Goal: Information Seeking & Learning: Learn about a topic

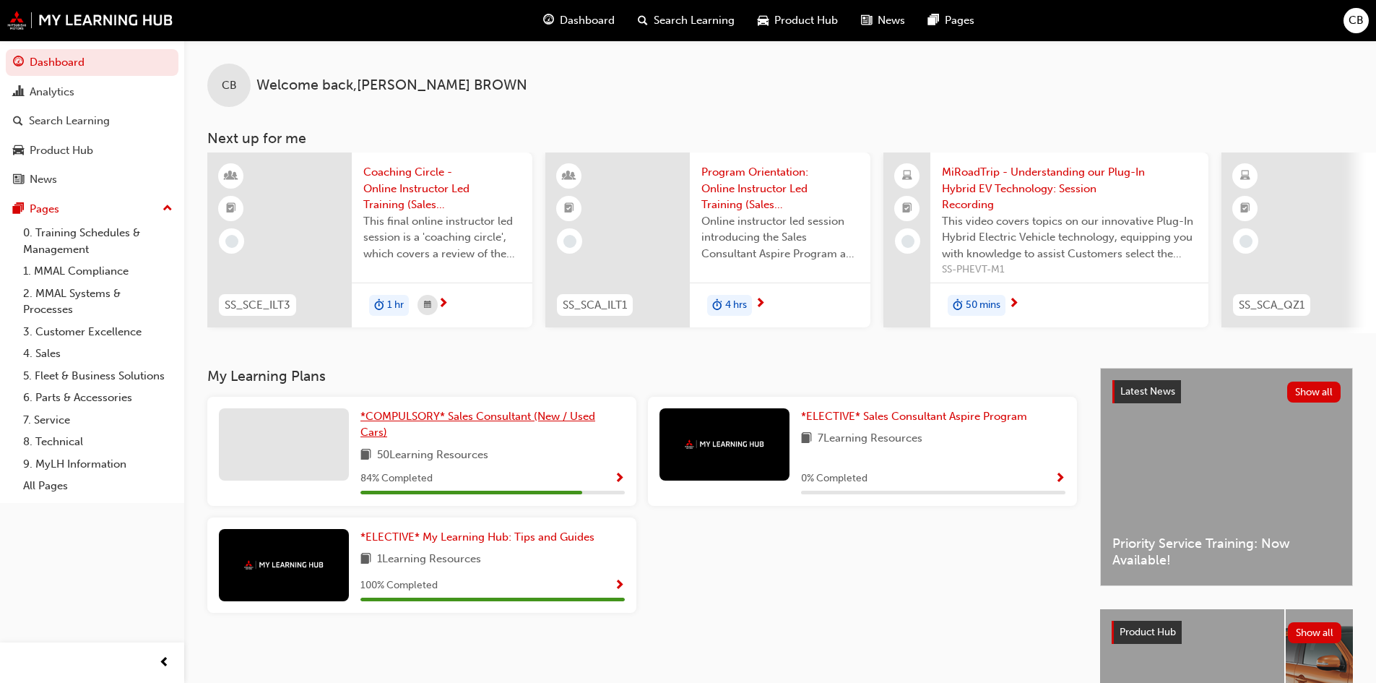
click at [492, 438] on link "*COMPULSORY* Sales Consultant (New / Used Cars)" at bounding box center [493, 424] width 264 height 33
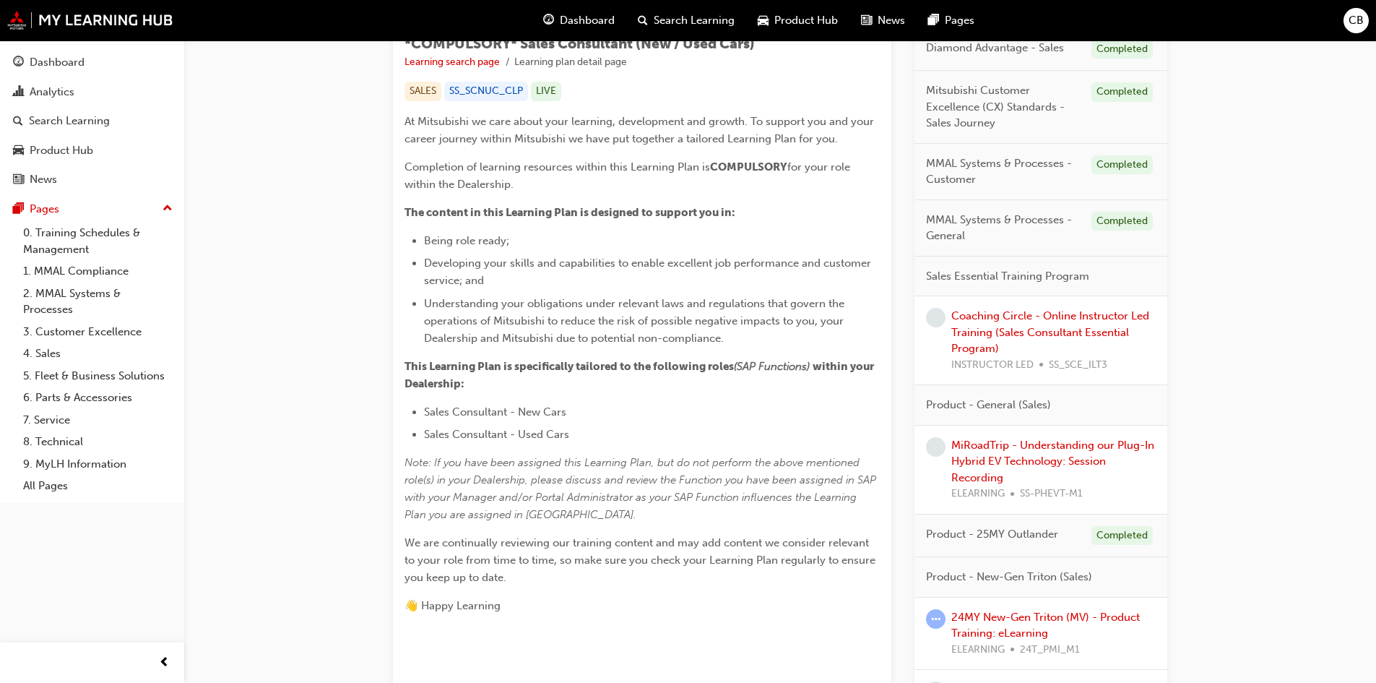
scroll to position [241, 0]
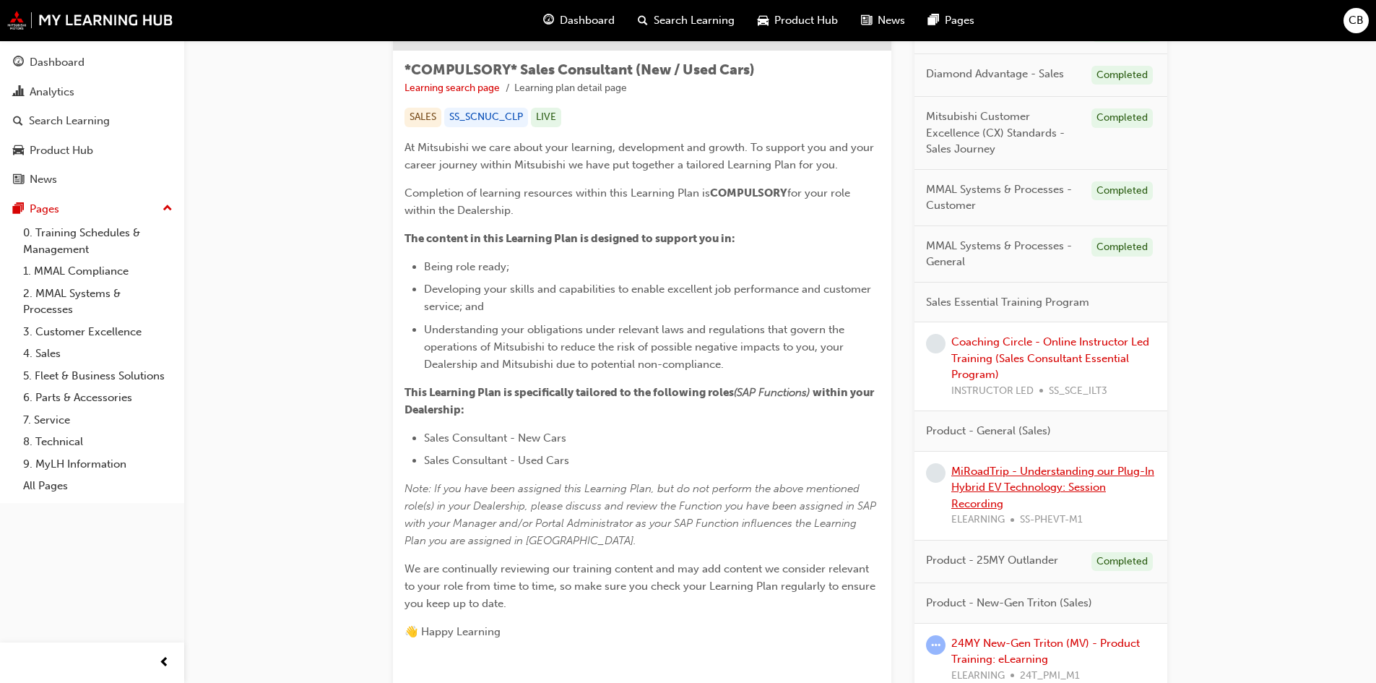
click at [1026, 489] on link "MiRoadTrip - Understanding our Plug-In Hybrid EV Technology: Session Recording" at bounding box center [1053, 488] width 203 height 46
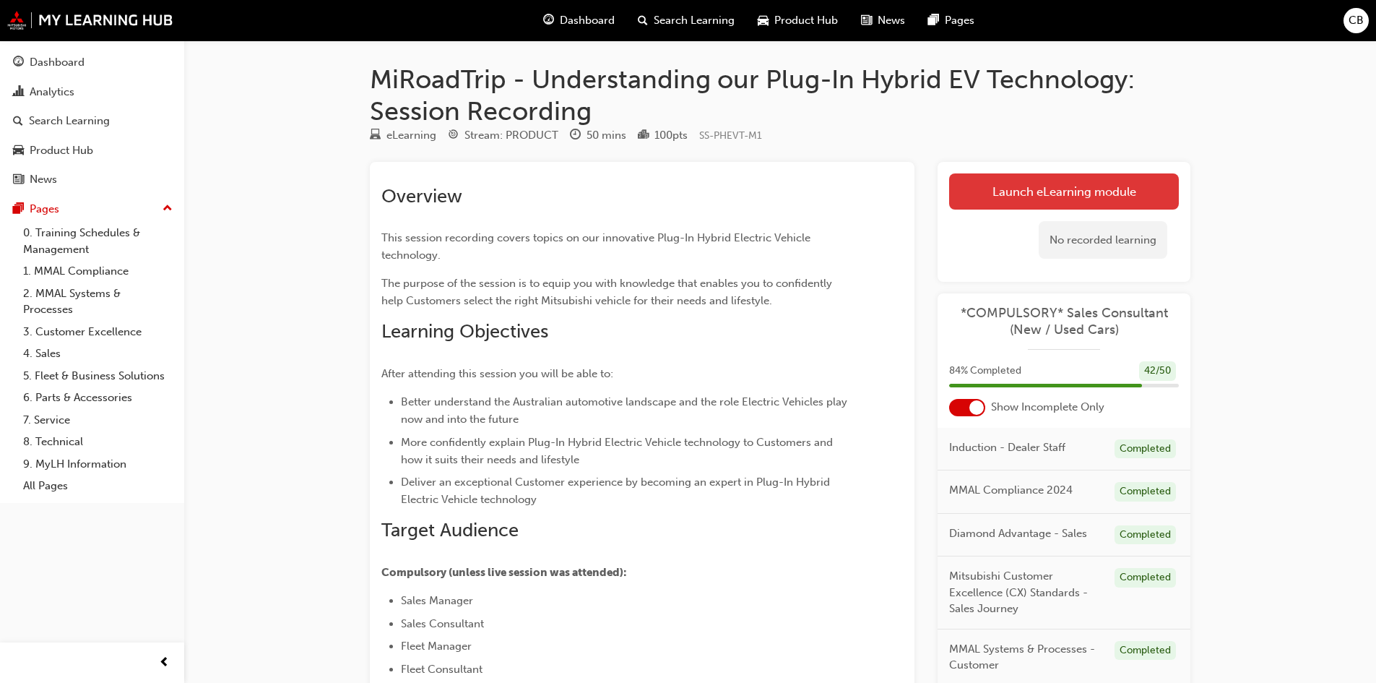
click at [1021, 188] on link "Launch eLearning module" at bounding box center [1064, 191] width 230 height 36
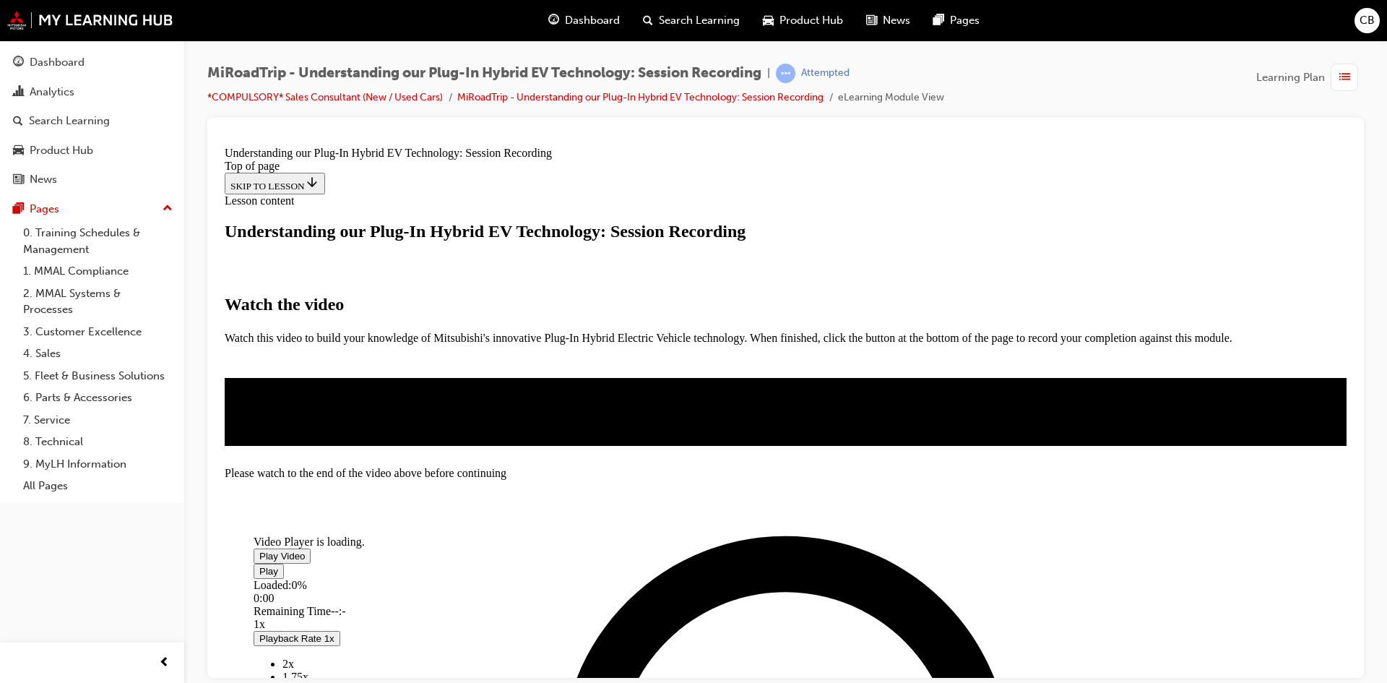
click at [259, 550] on span "Video player" at bounding box center [259, 555] width 0 height 11
drag, startPoint x: 449, startPoint y: 575, endPoint x: 487, endPoint y: 567, distance: 39.1
click at [487, 578] on div "Loaded : 2.92% 01:58 00:35" at bounding box center [716, 597] width 925 height 39
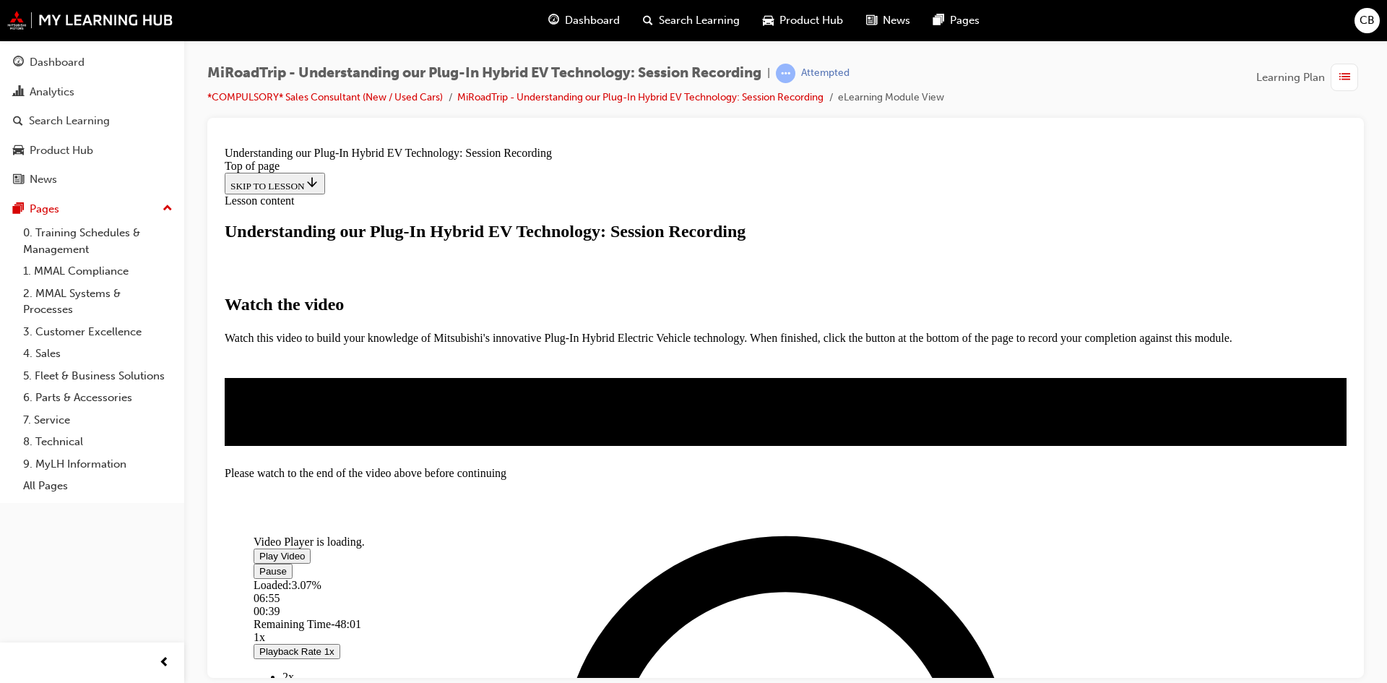
click at [294, 670] on span "2x" at bounding box center [289, 676] width 12 height 12
